Goal: Task Accomplishment & Management: Use online tool/utility

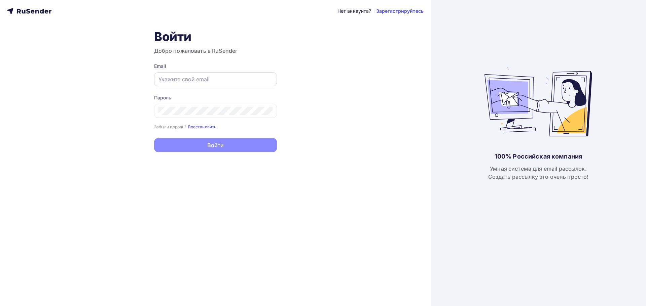
click at [207, 72] on div at bounding box center [215, 79] width 123 height 14
click at [204, 75] on div at bounding box center [215, 79] width 123 height 14
click at [204, 79] on input "text" at bounding box center [215, 79] width 114 height 8
type input "[EMAIL_ADDRESS][DOMAIN_NAME]"
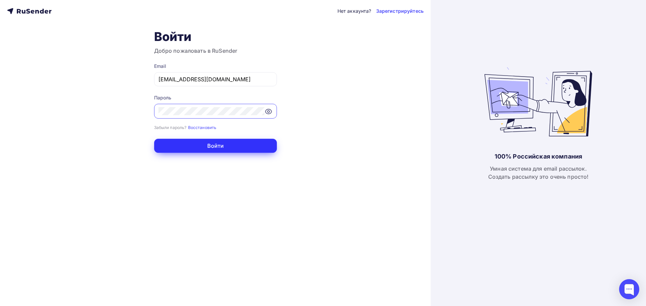
click at [202, 143] on button "Войти" at bounding box center [215, 146] width 123 height 14
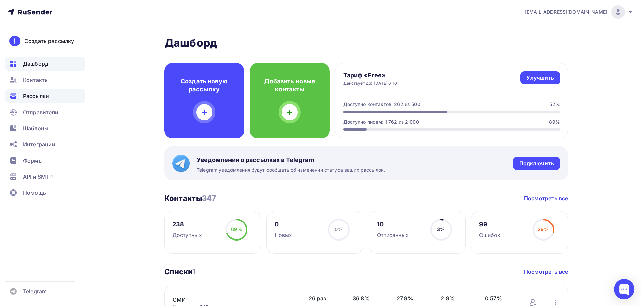
click at [49, 93] on span "Рассылки" at bounding box center [36, 96] width 26 height 8
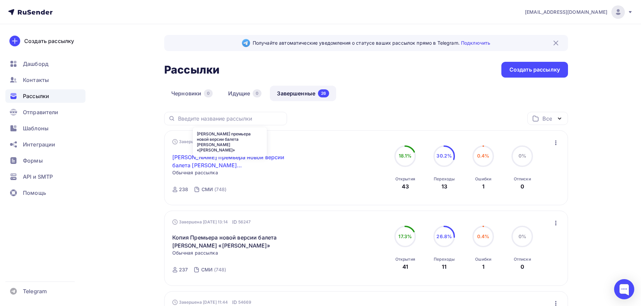
click at [224, 166] on link "[PERSON_NAME] премьера новой версии балета [PERSON_NAME] «[PERSON_NAME]»" at bounding box center [229, 161] width 115 height 16
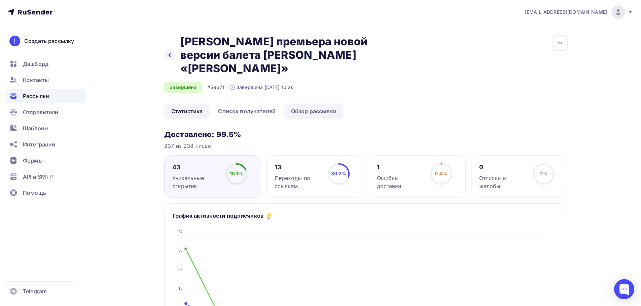
click at [316, 115] on link "Обзор рассылки" at bounding box center [314, 111] width 60 height 15
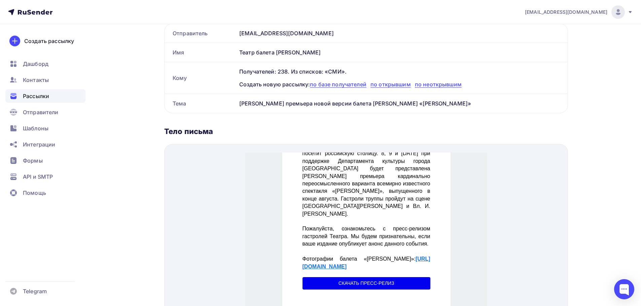
scroll to position [290, 0]
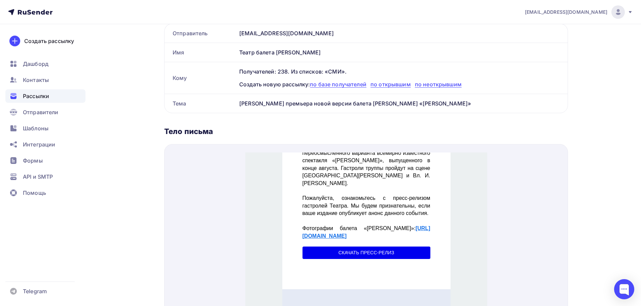
drag, startPoint x: 471, startPoint y: 103, endPoint x: 241, endPoint y: 102, distance: 230.8
click at [241, 102] on div "[PERSON_NAME] премьера новой версии балета [PERSON_NAME] «[PERSON_NAME]»" at bounding box center [402, 103] width 331 height 19
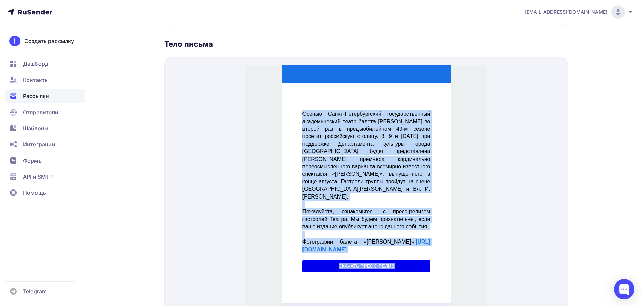
scroll to position [235, 0]
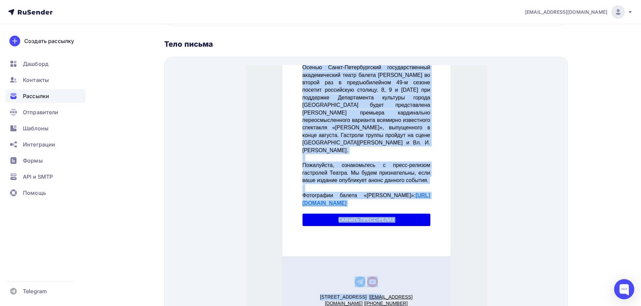
drag, startPoint x: 301, startPoint y: 105, endPoint x: 428, endPoint y: 185, distance: 150.9
click at [428, 185] on td "Осенью Санкт-Петербургский государственный академический театр балета Бориса Эй…" at bounding box center [366, 127] width 135 height 150
copy div "Осенью Санкт-Петербургский государственный академический театр балета Бориса Эй…"
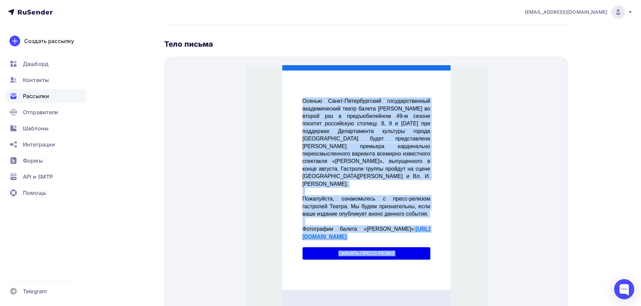
scroll to position [33, 0]
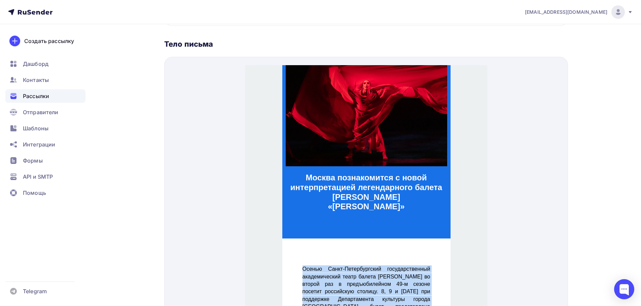
drag, startPoint x: 409, startPoint y: 202, endPoint x: 303, endPoint y: 171, distance: 110.4
click at [303, 171] on h1 "Москва познакомится с новой интерпретацией легендарного балета Бориса Эйфмана «…" at bounding box center [365, 184] width 161 height 39
copy strong "Москва познакомится с новой интерпретацией легендарного балета Бориса Эйфмана «…"
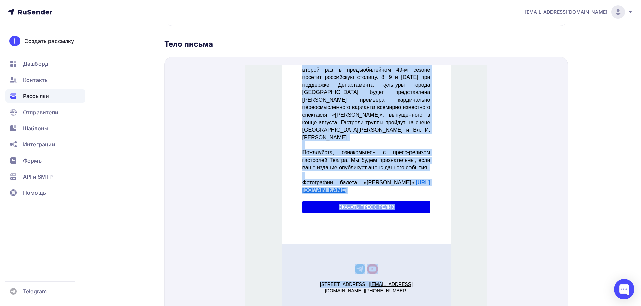
scroll to position [290, 0]
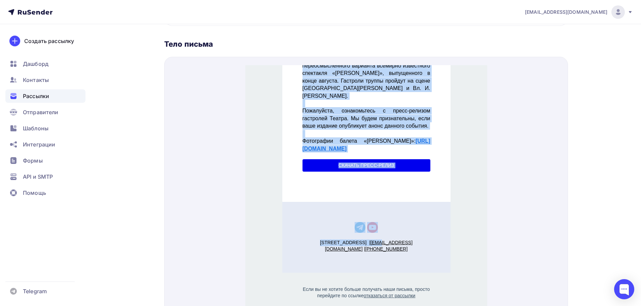
click at [357, 218] on img "Telegram icon" at bounding box center [359, 219] width 11 height 11
click at [370, 220] on img "YouTube icon" at bounding box center [372, 219] width 11 height 11
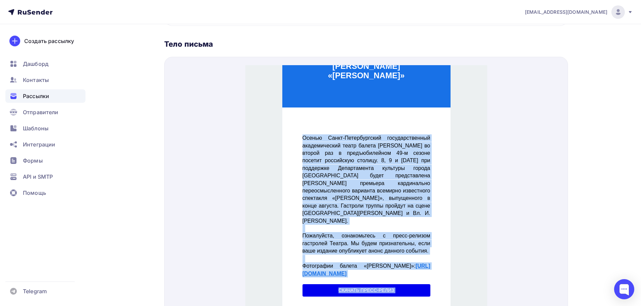
scroll to position [168, 0]
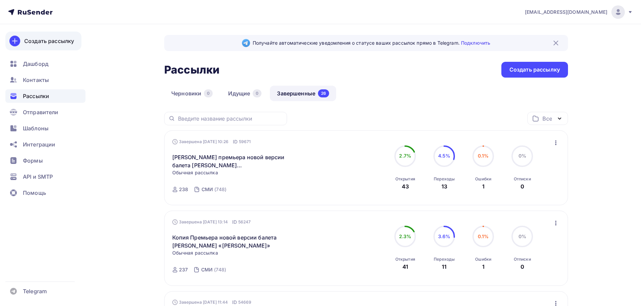
click at [42, 44] on div "Создать рассылку" at bounding box center [49, 41] width 50 height 8
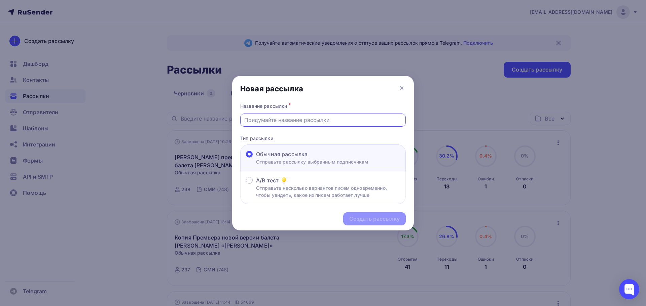
click at [291, 116] on input "text" at bounding box center [323, 120] width 158 height 8
paste input "[PERSON_NAME] премьера новой версии балета [PERSON_NAME] «[PERSON_NAME]»"
type input "[PERSON_NAME] премьера новой версии балета [PERSON_NAME] «[PERSON_NAME]»"
click at [364, 217] on div "Создать рассылку" at bounding box center [374, 219] width 50 height 8
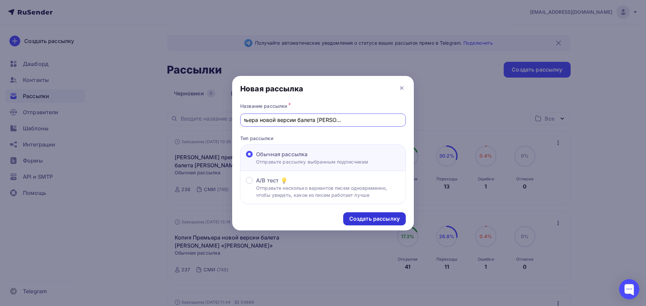
scroll to position [0, 0]
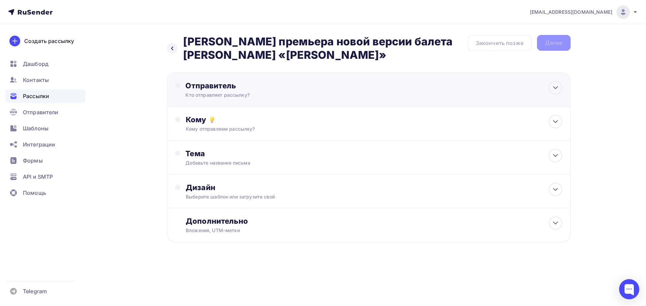
click at [236, 90] on div "Отправитель" at bounding box center [258, 85] width 146 height 9
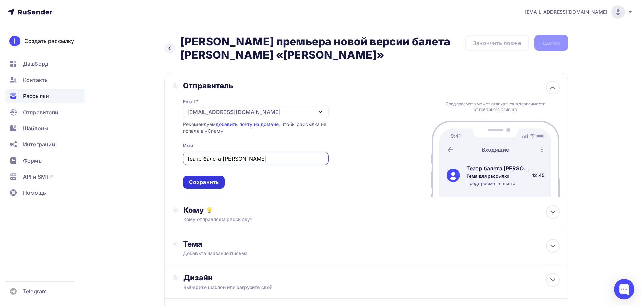
type input "Театр балета Бориса Эйфмана"
click at [211, 179] on div "Сохранить" at bounding box center [204, 183] width 30 height 8
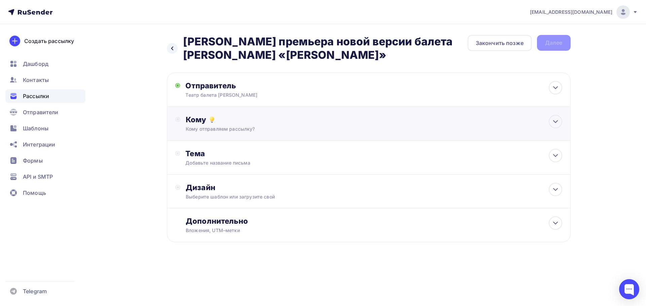
click at [190, 121] on div "Кому" at bounding box center [374, 119] width 376 height 9
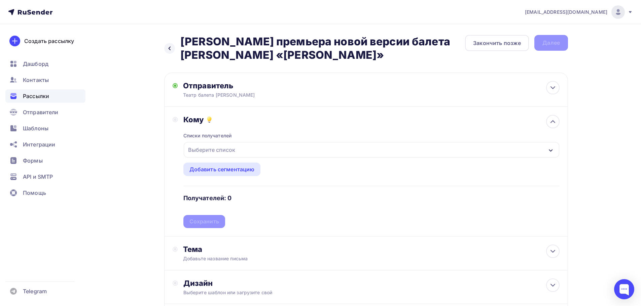
click at [200, 150] on div "Выберите список" at bounding box center [211, 150] width 52 height 12
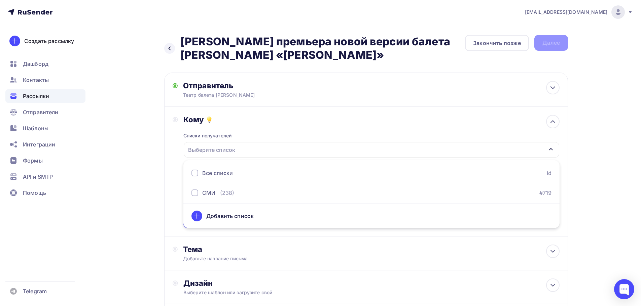
click at [205, 177] on div "Все списки" at bounding box center [217, 173] width 31 height 8
click at [269, 133] on div "Списки получателей СМИ Все списки id СМИ (238) #719 Добавить список Добавить се…" at bounding box center [371, 176] width 376 height 104
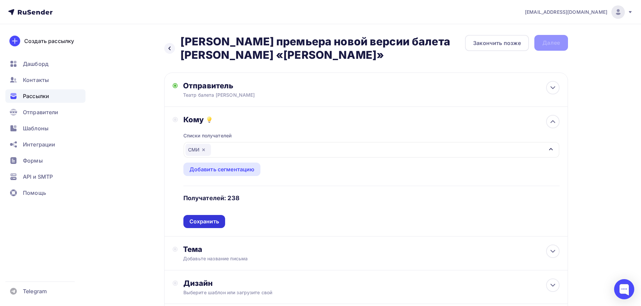
click at [209, 222] on div "Сохранить" at bounding box center [204, 222] width 30 height 8
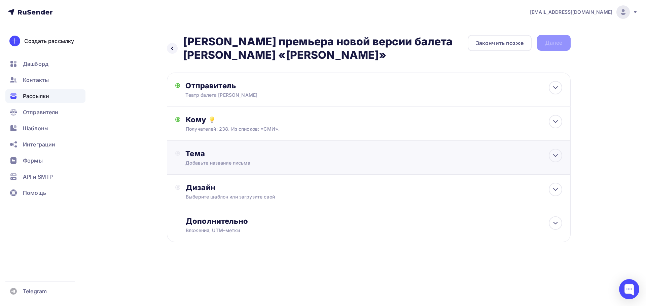
click at [201, 159] on div "Тема Добавьте название письма Тема * Рекомендуем использовать не более 150 симв…" at bounding box center [251, 157] width 133 height 17
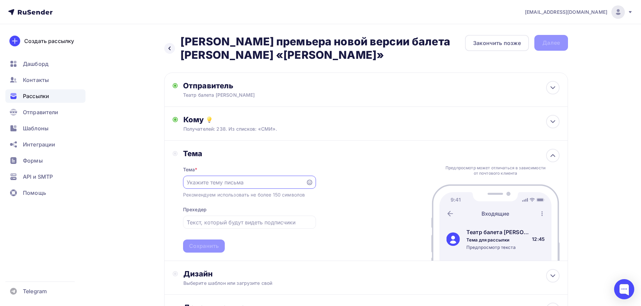
paste input "Московская премьера новой версии балета Бориса Эйфмана «Красная Жизель»"
type input "Московская премьера новой версии балета Бориса Эйфмана «Красная Жизель»"
click at [203, 250] on div "Сохранить" at bounding box center [204, 246] width 42 height 13
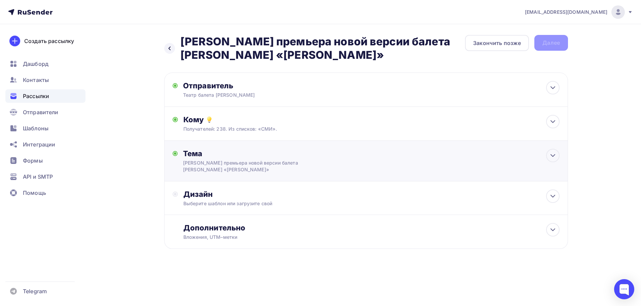
scroll to position [0, 0]
click at [200, 198] on div "Дизайн" at bounding box center [374, 194] width 376 height 9
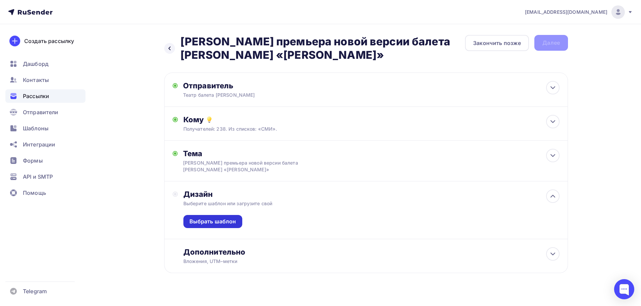
click at [218, 223] on div "Выбрать шаблон" at bounding box center [212, 222] width 47 height 8
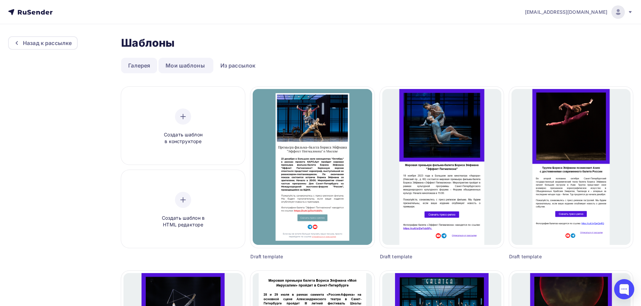
click at [133, 67] on link "Галерея" at bounding box center [139, 65] width 36 height 15
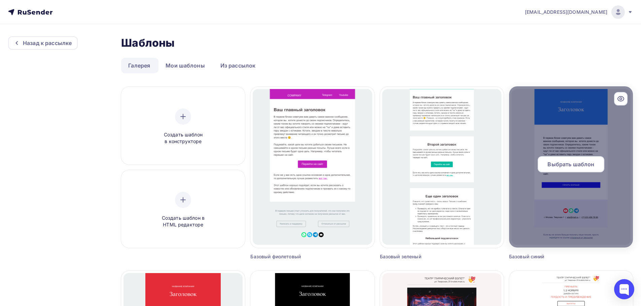
click at [566, 122] on div at bounding box center [571, 166] width 124 height 161
click at [573, 160] on div "Выбрать шаблон" at bounding box center [571, 164] width 67 height 16
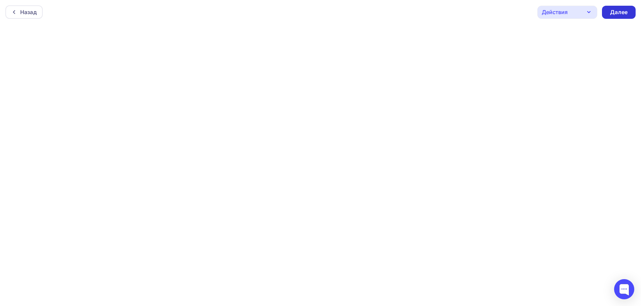
click at [621, 11] on div "Далее" at bounding box center [618, 12] width 17 height 8
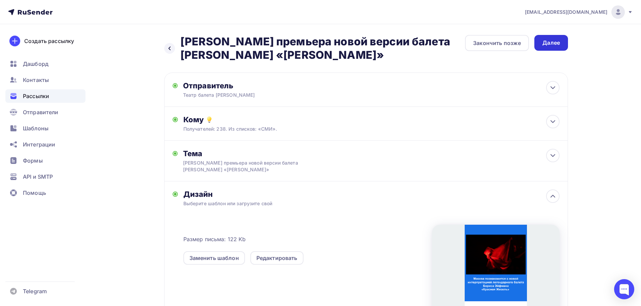
click at [550, 45] on div "Далее" at bounding box center [550, 43] width 17 height 8
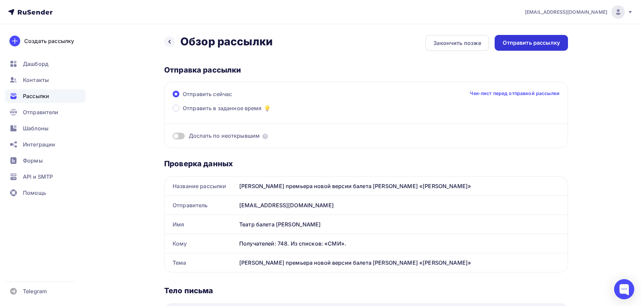
click at [535, 42] on div "Отправить рассылку" at bounding box center [531, 43] width 57 height 8
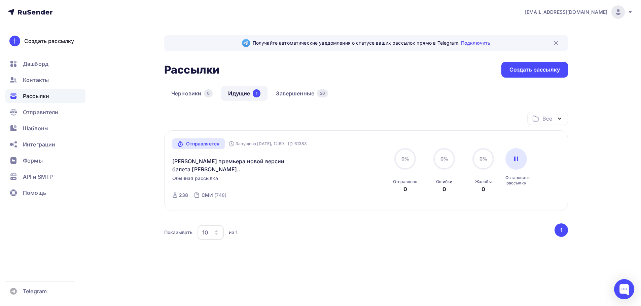
click at [240, 96] on link "Идущие 1" at bounding box center [244, 93] width 46 height 15
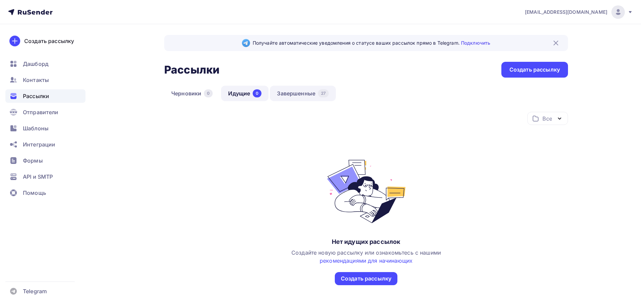
click at [294, 98] on link "Завершенные 27" at bounding box center [303, 93] width 66 height 15
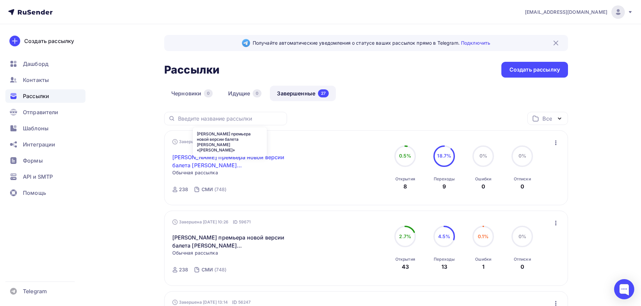
click at [193, 162] on link "[PERSON_NAME] премьера новой версии балета [PERSON_NAME] «[PERSON_NAME]»" at bounding box center [229, 161] width 115 height 16
